Goal: Information Seeking & Learning: Learn about a topic

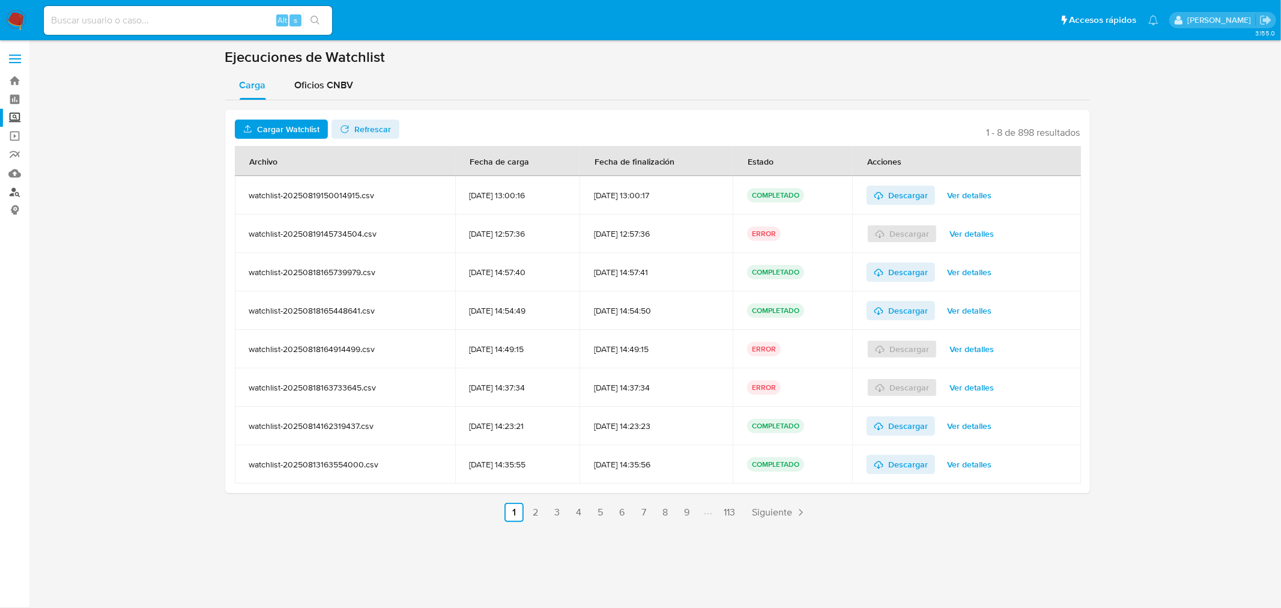
click at [21, 187] on link "Buscador de personas" at bounding box center [71, 192] width 143 height 19
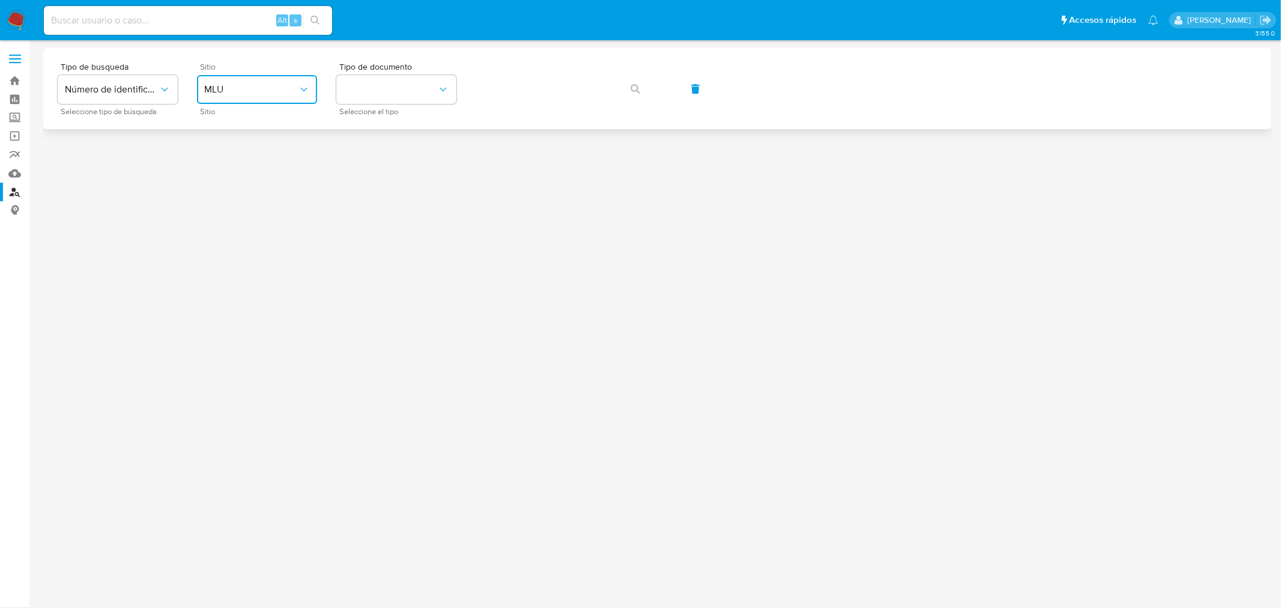
click at [269, 96] on button "MLU" at bounding box center [257, 89] width 120 height 29
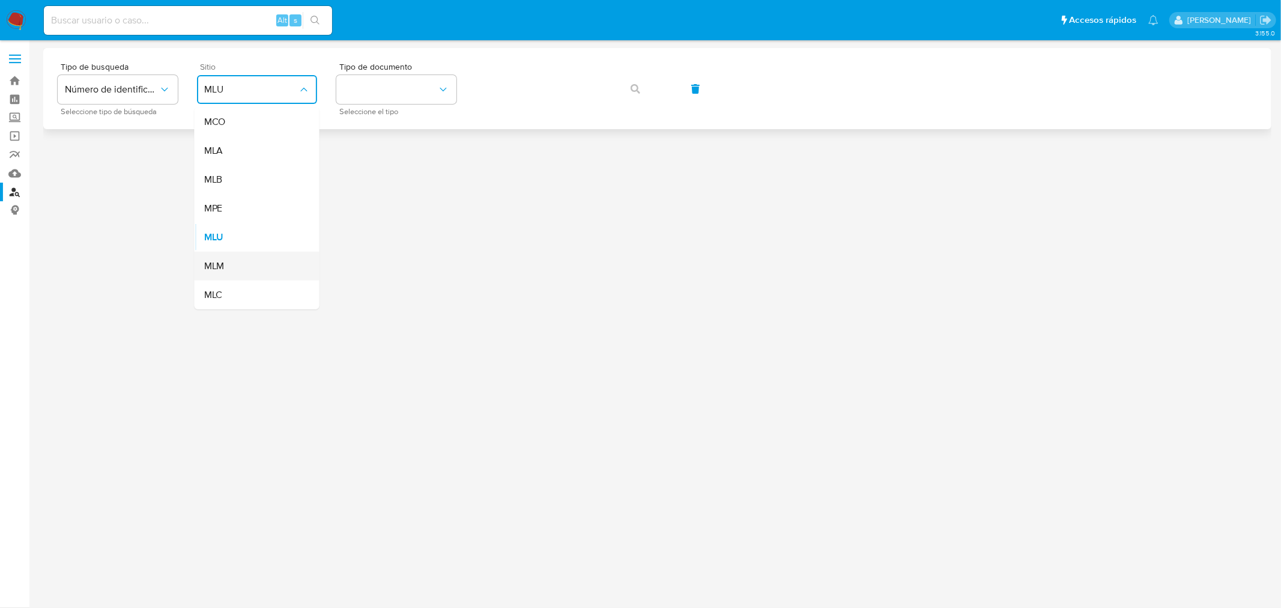
click at [267, 261] on div "MLM" at bounding box center [253, 266] width 98 height 29
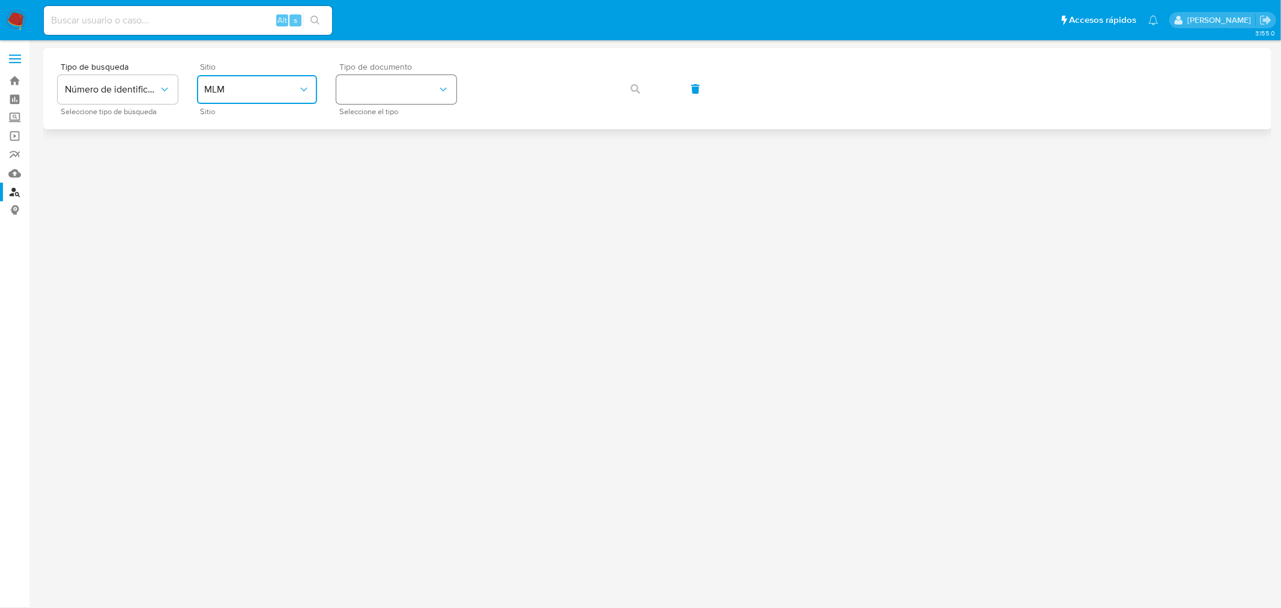
click at [370, 84] on button "identificationType" at bounding box center [396, 89] width 120 height 29
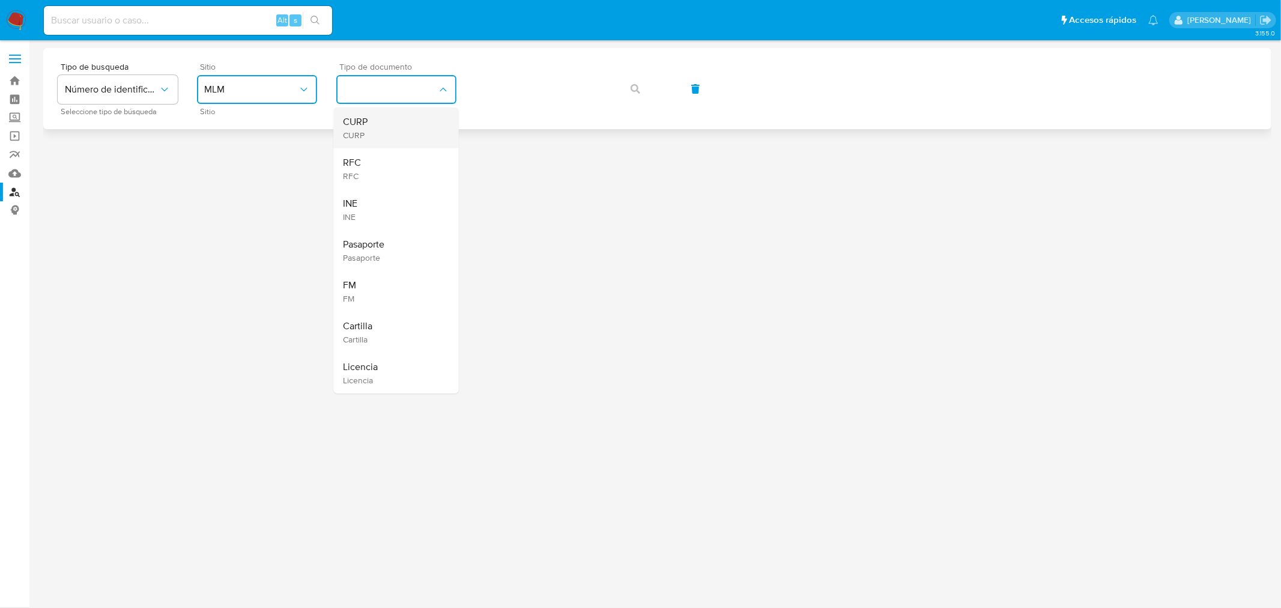
click at [390, 135] on div "CURP CURP" at bounding box center [393, 128] width 98 height 41
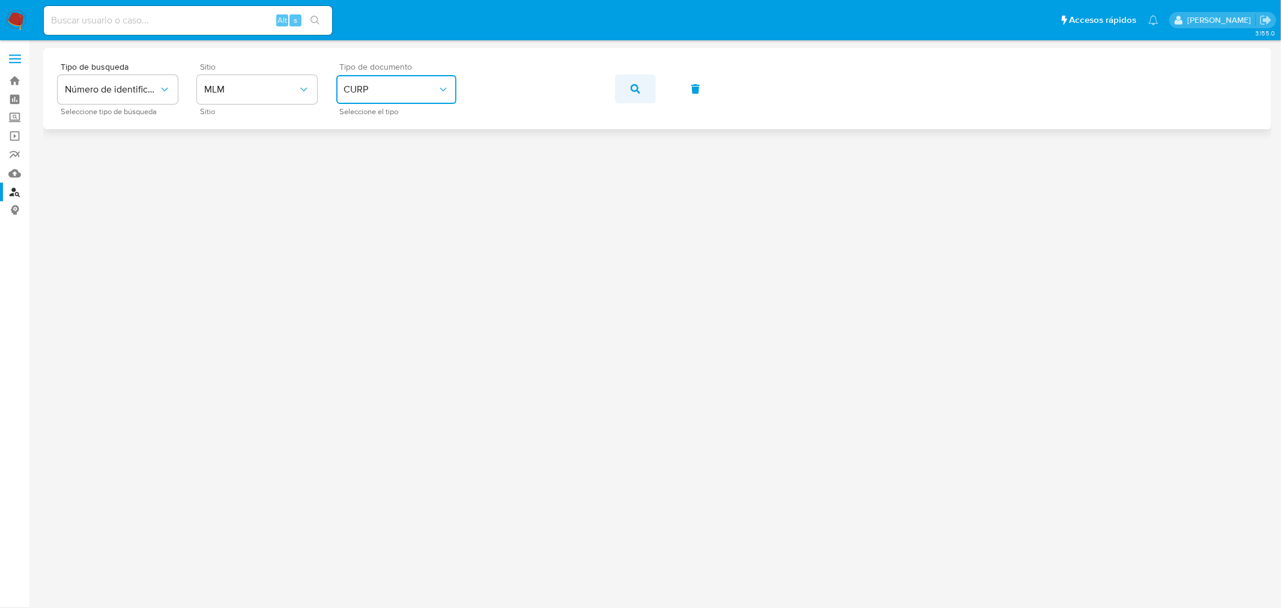
drag, startPoint x: 604, startPoint y: 109, endPoint x: 643, endPoint y: 80, distance: 48.5
click at [643, 80] on div "Tipo de busqueda Número de identificación Seleccione tipo de búsqueda Sitio MLM…" at bounding box center [657, 88] width 1199 height 52
click at [643, 80] on button "button" at bounding box center [635, 88] width 41 height 29
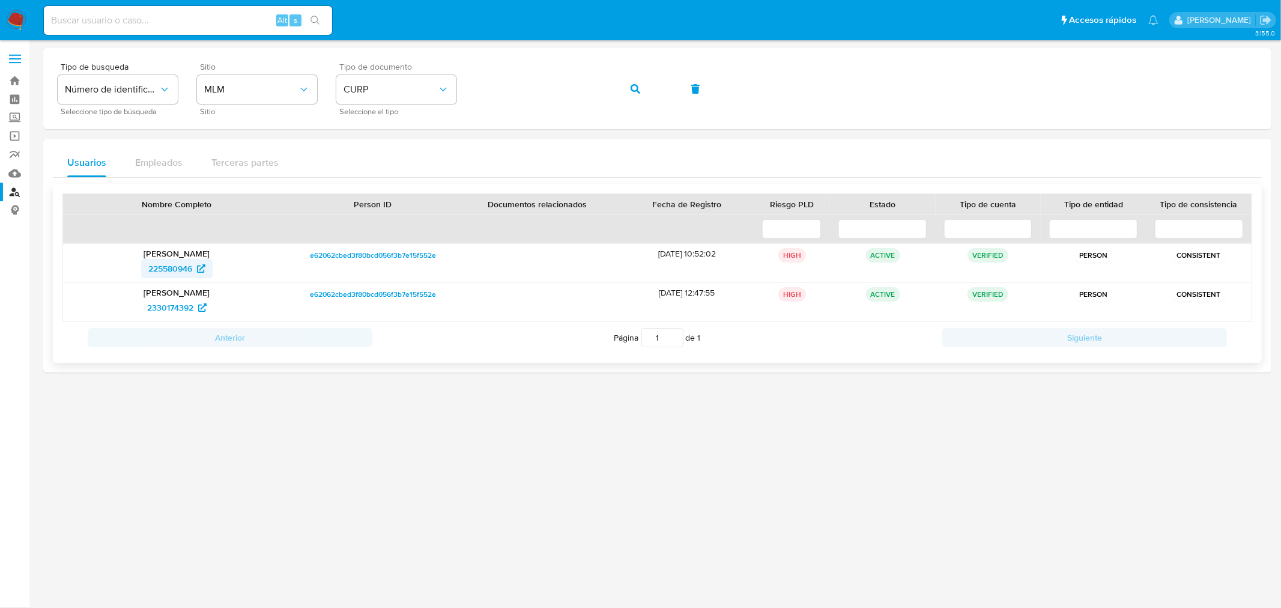
click at [178, 272] on span "225580946" at bounding box center [170, 268] width 44 height 19
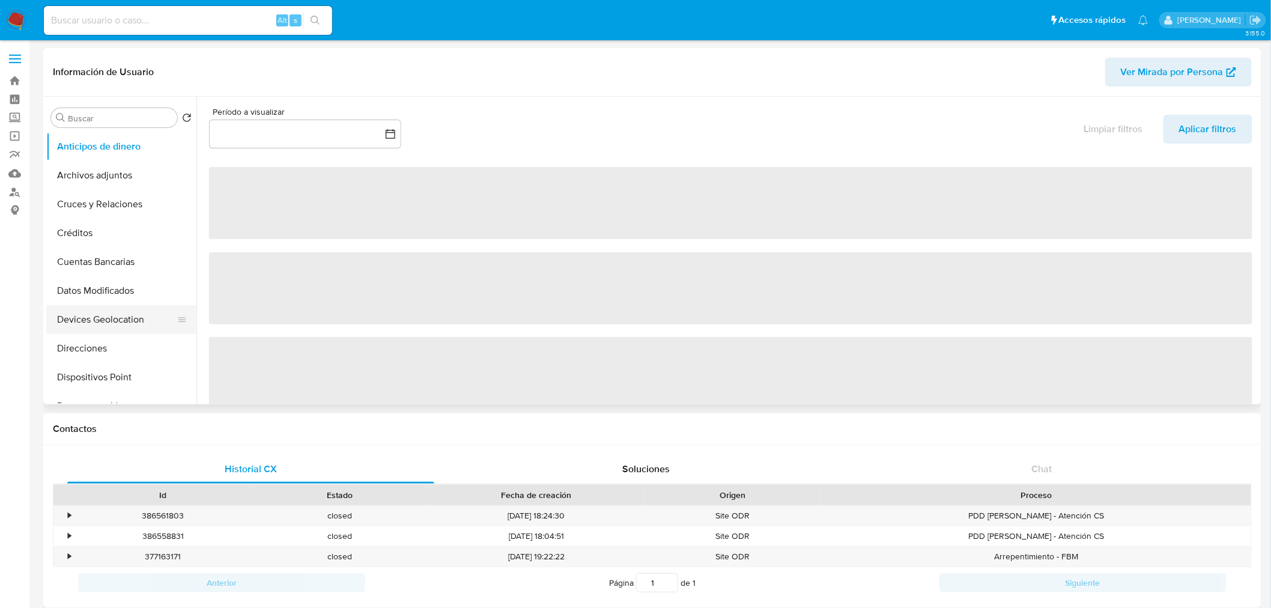
select select "10"
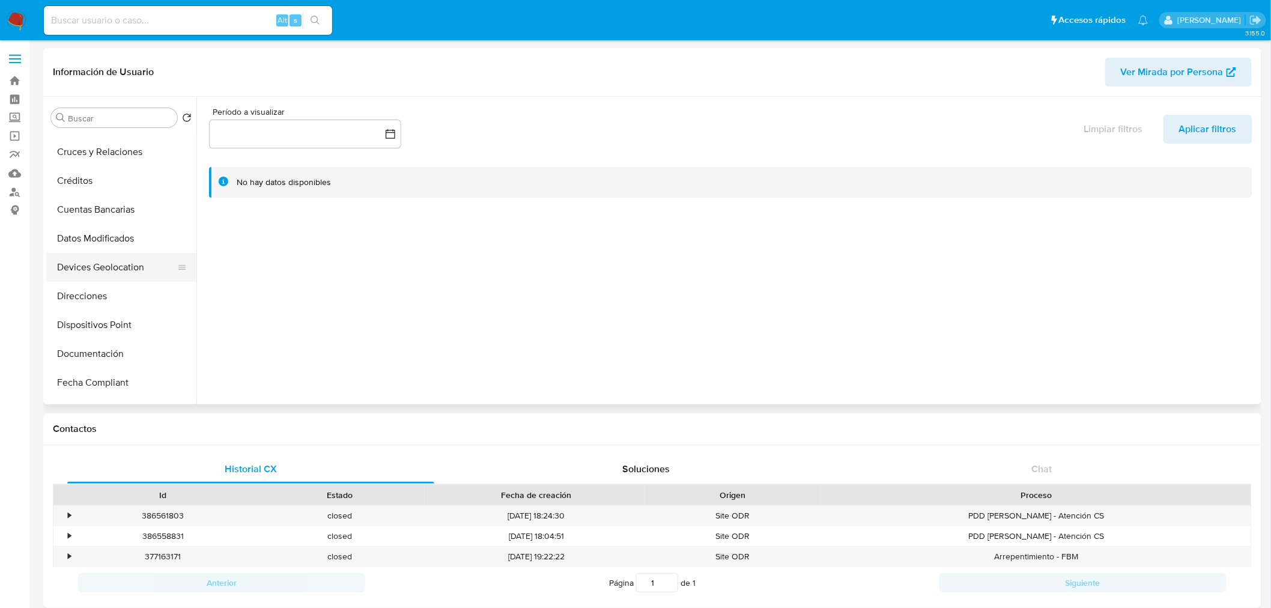
scroll to position [50, 0]
click at [102, 351] on button "Documentación" at bounding box center [116, 355] width 141 height 29
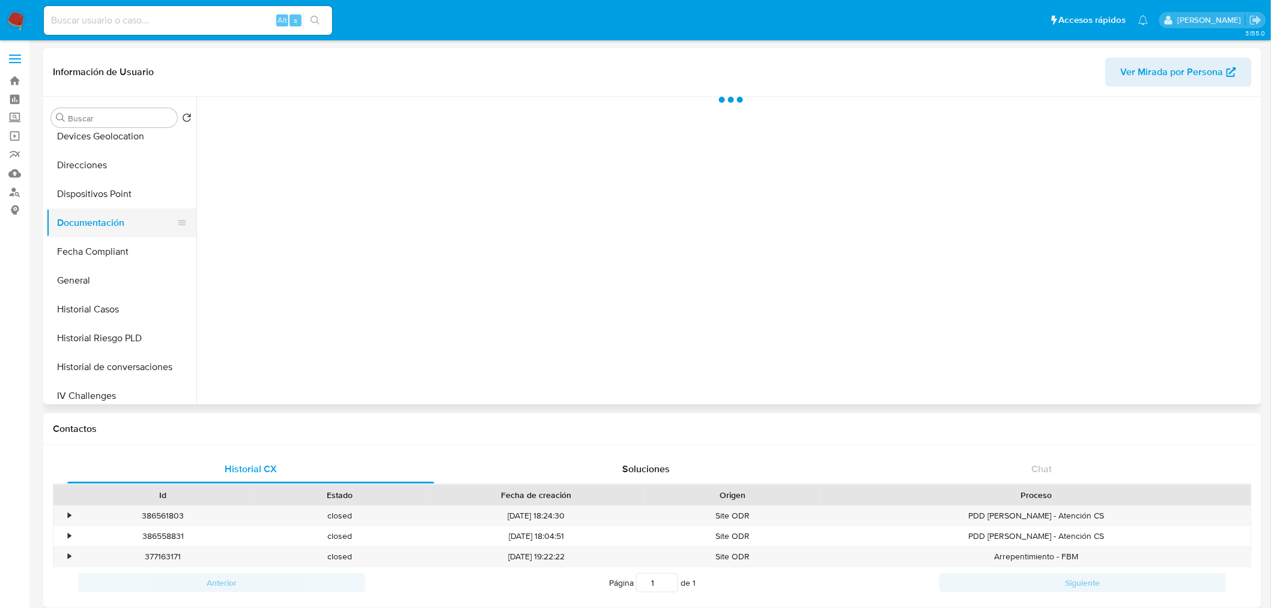
scroll to position [184, 0]
click at [115, 253] on button "Fecha Compliant" at bounding box center [116, 250] width 141 height 29
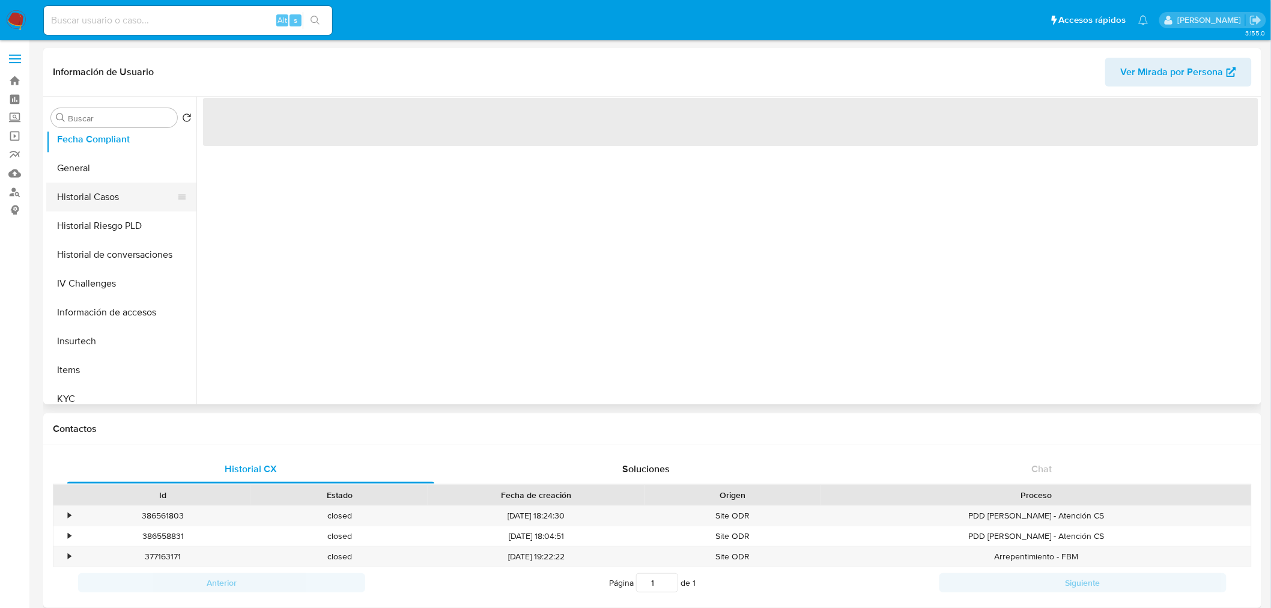
scroll to position [300, 0]
click at [104, 338] on button "Insurtech" at bounding box center [116, 336] width 141 height 29
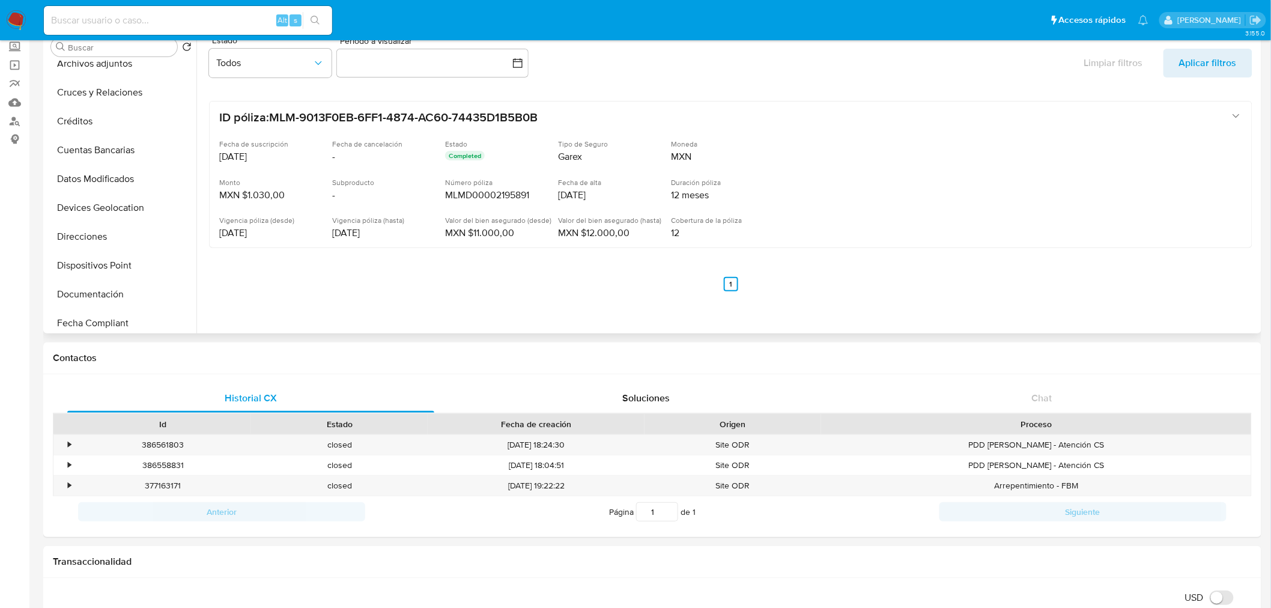
scroll to position [40, 0]
click at [127, 213] on button "Devices Geolocation" at bounding box center [116, 208] width 141 height 29
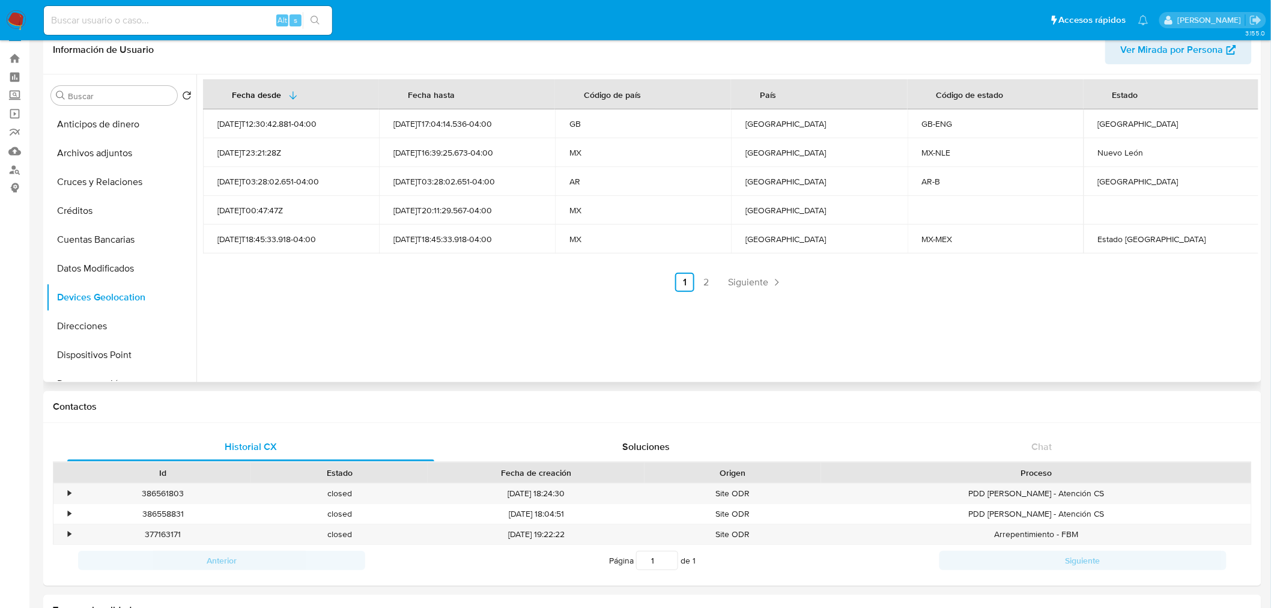
scroll to position [23, 0]
